Goal: Register for event/course

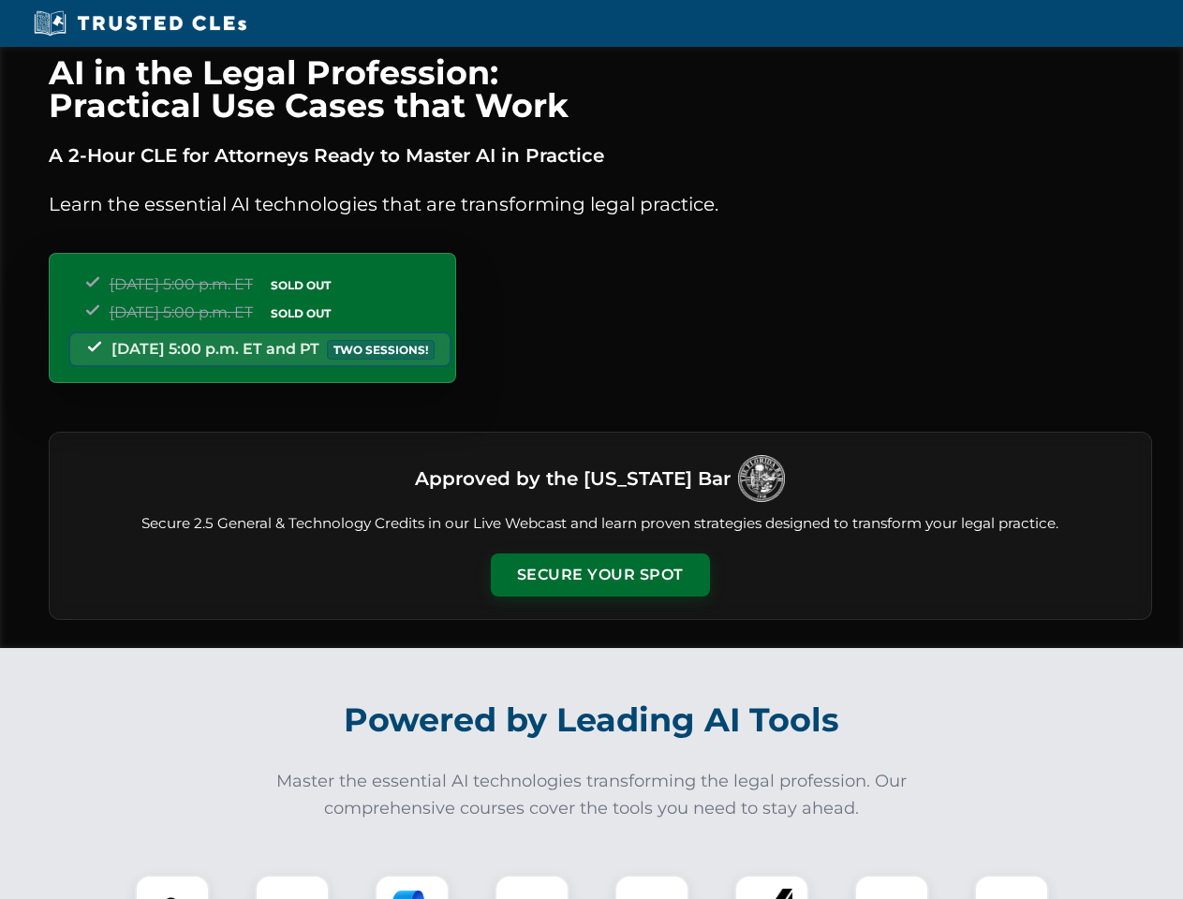
click at [599, 575] on button "Secure Your Spot" at bounding box center [600, 574] width 219 height 43
click at [172, 887] on img at bounding box center [172, 912] width 54 height 54
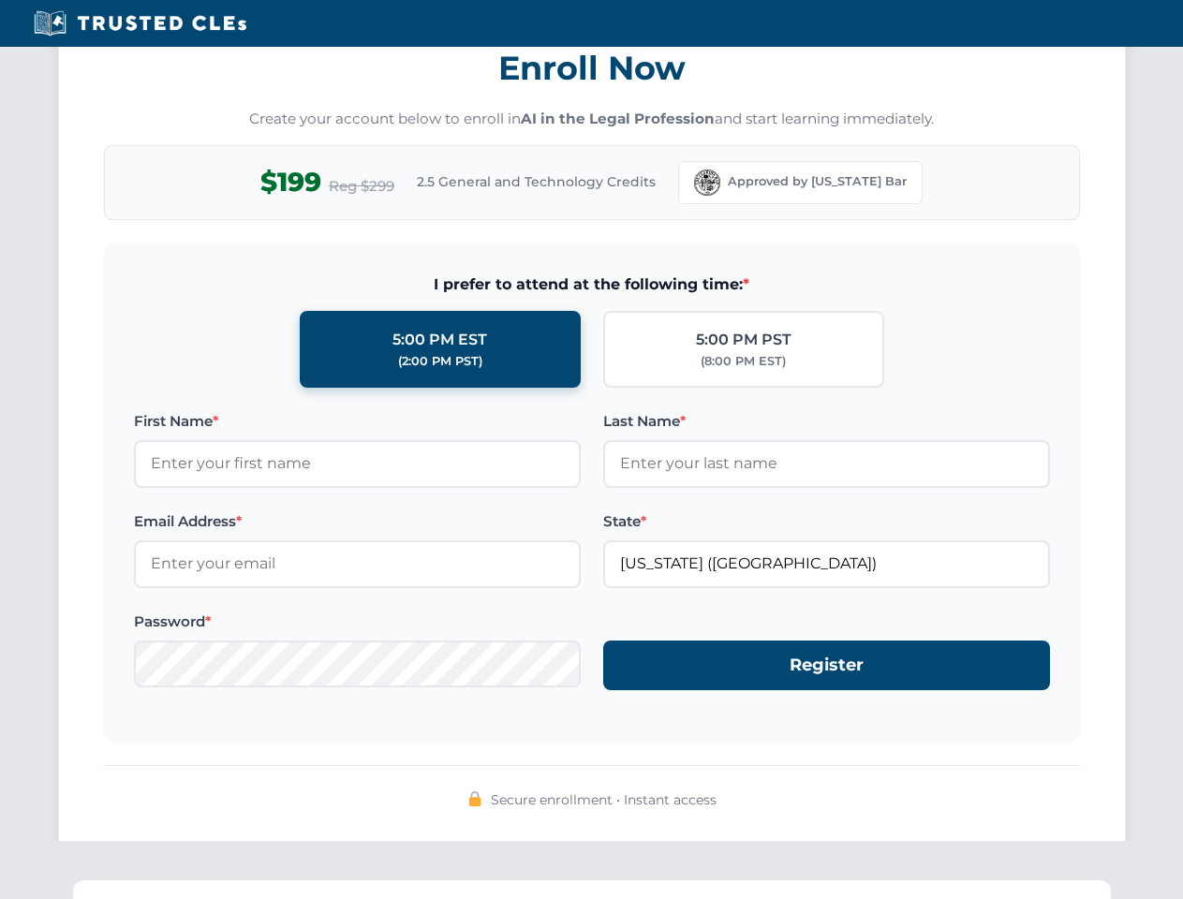
scroll to position [1838, 0]
